Goal: Task Accomplishment & Management: Manage account settings

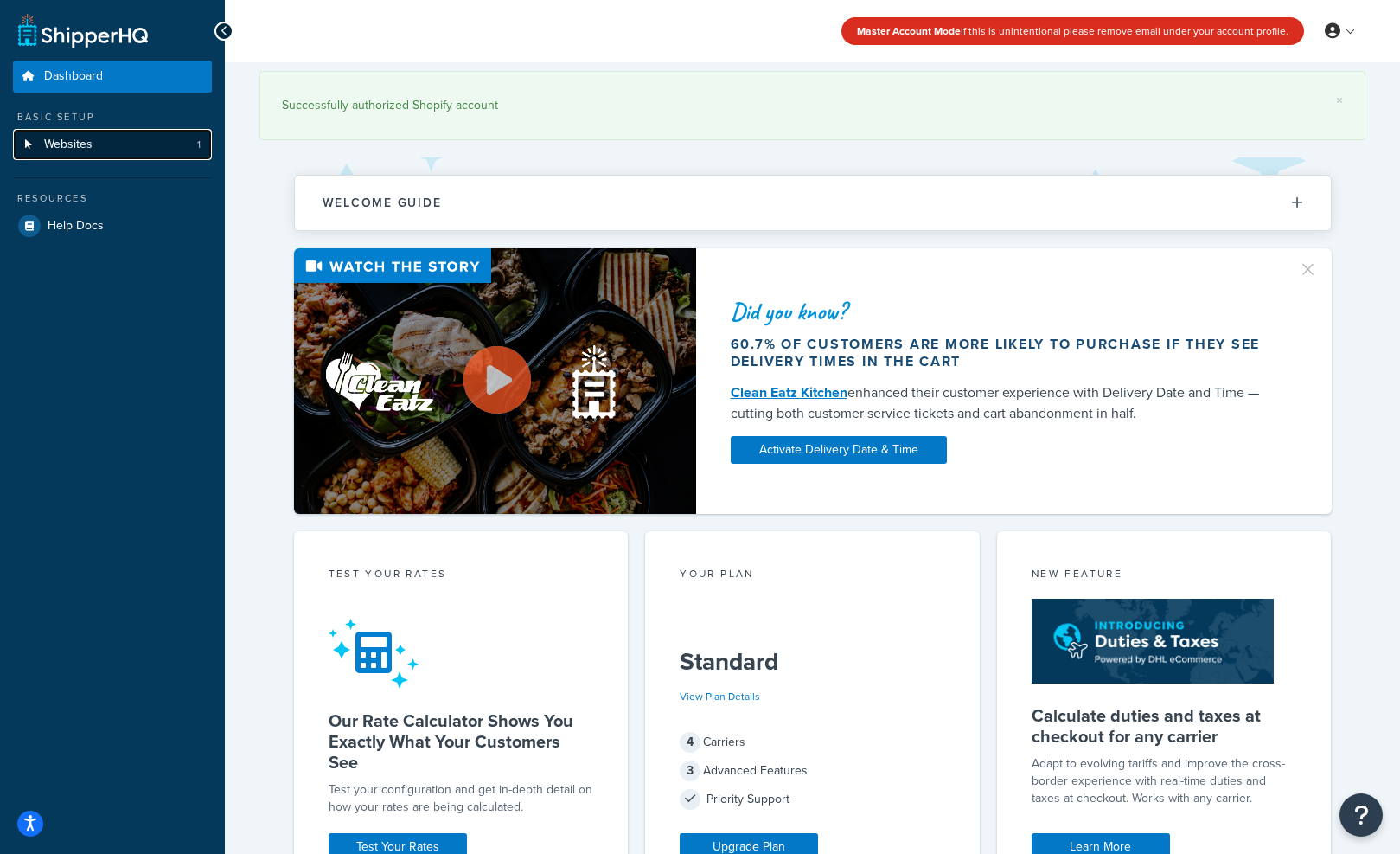
click at [107, 149] on link "Websites 1" at bounding box center [112, 145] width 199 height 32
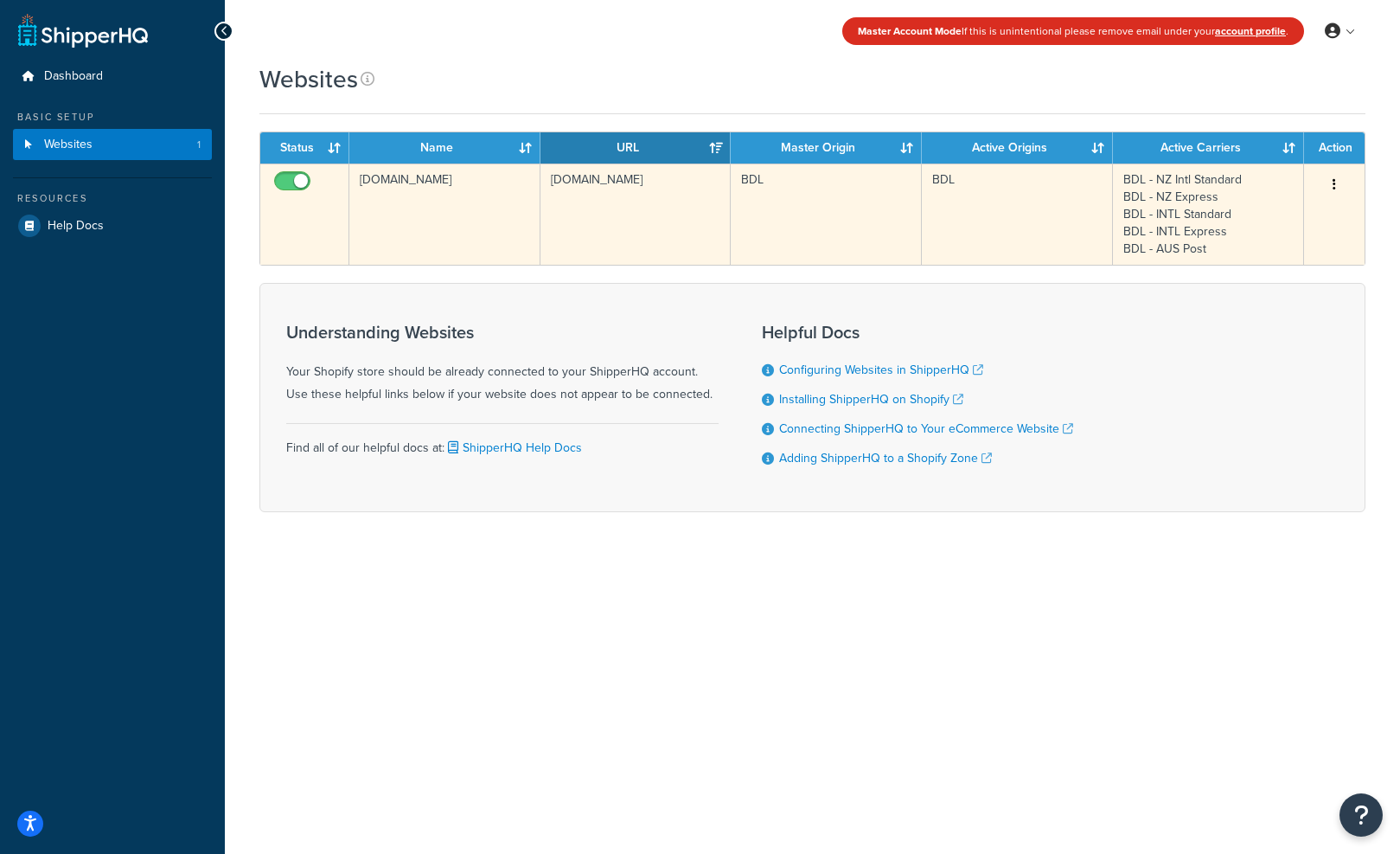
click at [1335, 186] on icon "button" at bounding box center [1334, 184] width 3 height 12
click at [1263, 216] on link "Edit" at bounding box center [1264, 219] width 137 height 35
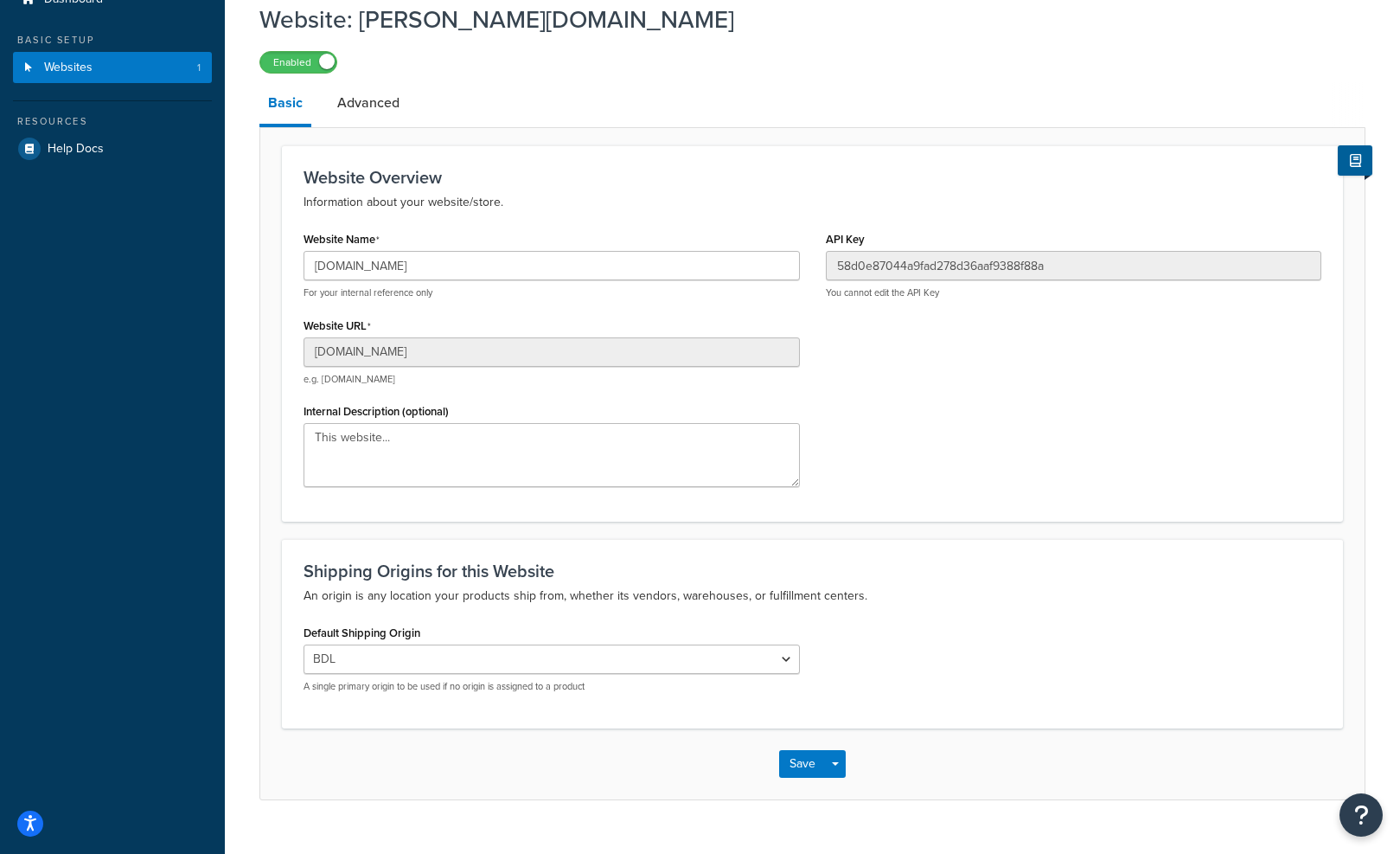
scroll to position [110, 0]
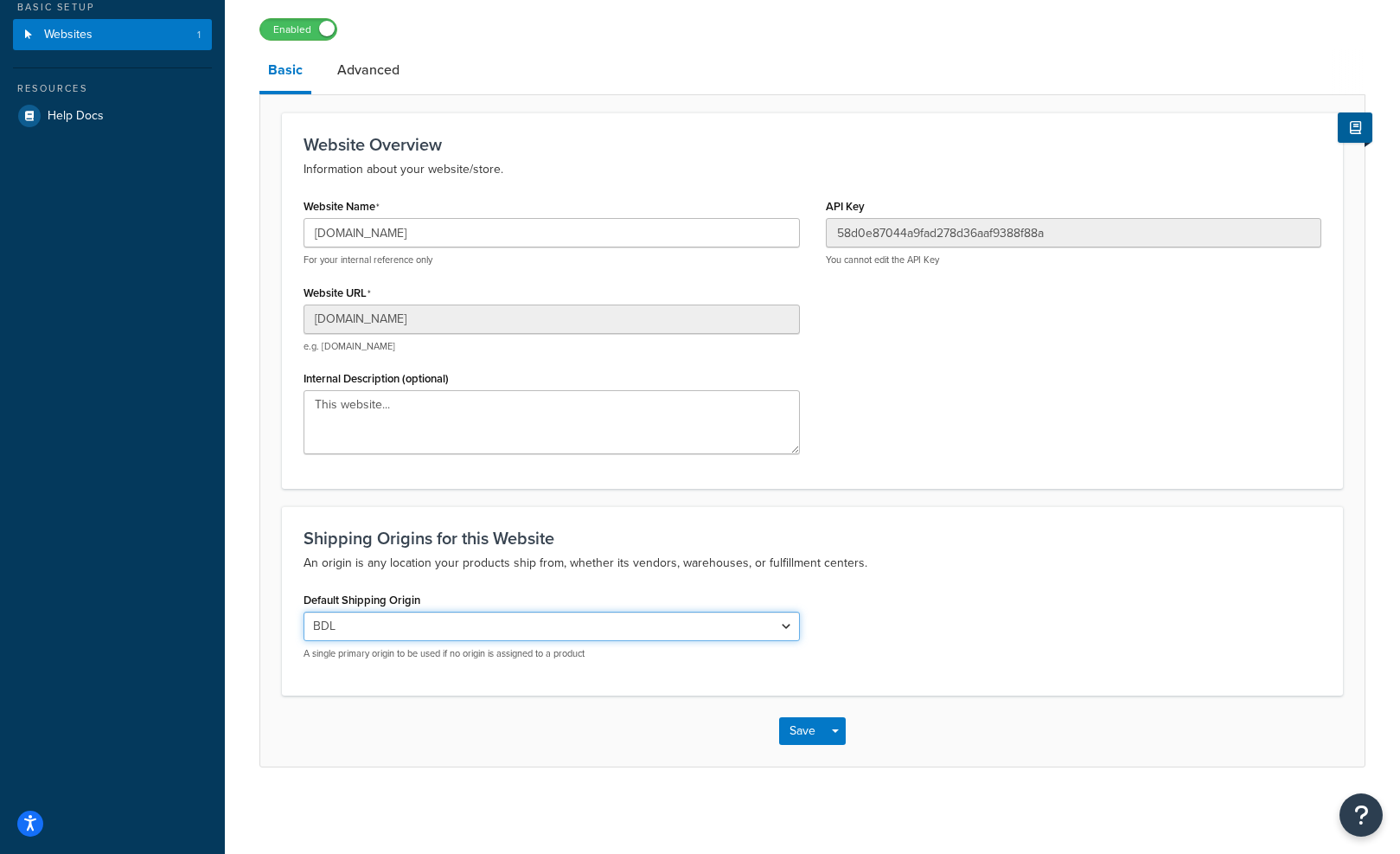
click at [667, 631] on select "El Famoso Artist Endeavor (OG) Graphik Dimensions Artivise Printful Caroline Wh…" at bounding box center [552, 626] width 497 height 29
select select "64856"
click at [304, 612] on select "El Famoso Artist Endeavor (OG) Graphik Dimensions Artivise Printful Caroline Wh…" at bounding box center [552, 626] width 497 height 29
click at [805, 727] on button "Save" at bounding box center [802, 731] width 47 height 28
